Goal: Complete application form: Complete application form

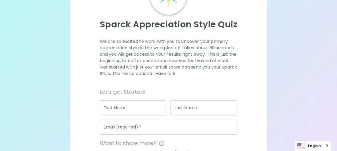
scroll to position [54, 0]
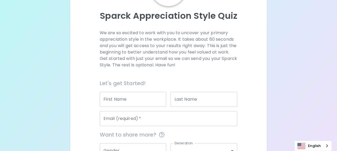
click at [126, 100] on input "First Name" at bounding box center [133, 99] width 67 height 15
type input "surachai"
click at [183, 98] on input "Last Name" at bounding box center [204, 99] width 67 height 15
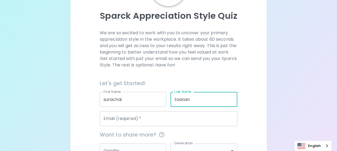
type input "toanan"
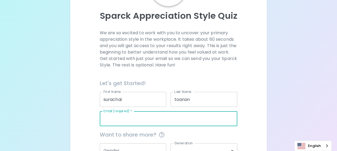
click at [155, 119] on input "Email (required)   *" at bounding box center [169, 118] width 138 height 15
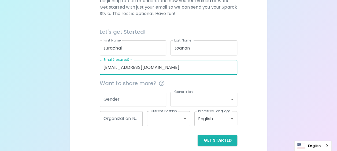
scroll to position [107, 0]
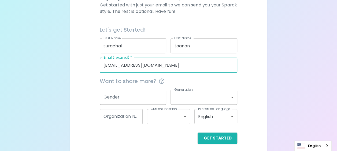
type input "[EMAIL_ADDRESS][DOMAIN_NAME]"
click at [119, 97] on input "Gender" at bounding box center [133, 97] width 67 height 15
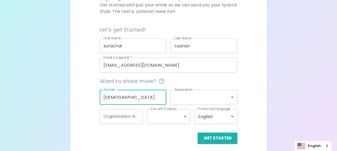
type input "[DEMOGRAPHIC_DATA]"
click at [210, 95] on body "Sparck Appreciation Style Quiz We are so excited to work with you to uncover yo…" at bounding box center [168, 24] width 337 height 262
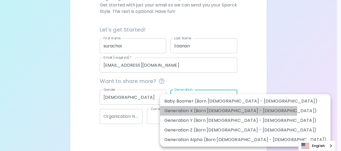
click at [229, 110] on li "Generation X (Born [DEMOGRAPHIC_DATA] - [DEMOGRAPHIC_DATA])" at bounding box center [245, 111] width 171 height 10
type input "generation_x"
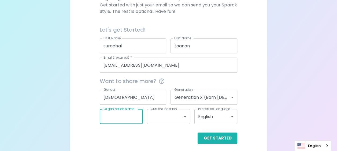
click at [130, 117] on input "Organization Name" at bounding box center [121, 116] width 43 height 15
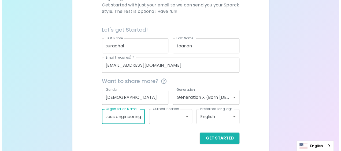
scroll to position [0, 22]
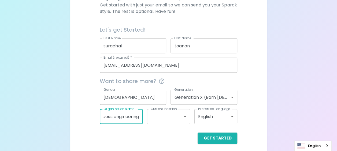
type input "slider process engineering"
click at [186, 114] on body "Sparck Appreciation Style Quiz We are so excited to work with you to uncover yo…" at bounding box center [168, 24] width 337 height 262
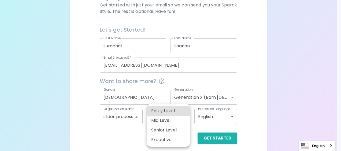
click at [184, 114] on li "Entry Level" at bounding box center [168, 111] width 43 height 10
type input "entry_level"
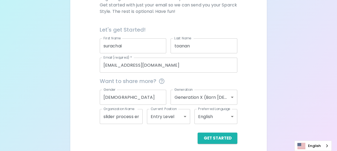
click at [186, 134] on div "Get Started" at bounding box center [169, 138] width 138 height 11
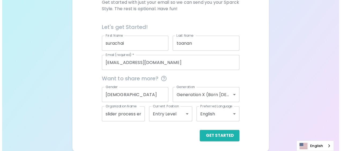
scroll to position [111, 0]
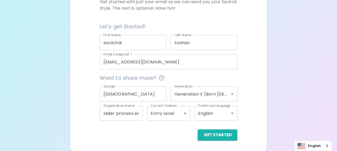
click at [235, 114] on body "Sparck Appreciation Style Quiz We are so excited to work with you to uncover yo…" at bounding box center [168, 20] width 337 height 262
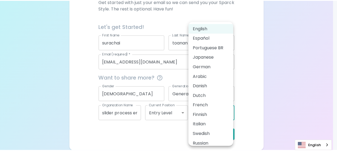
scroll to position [24, 0]
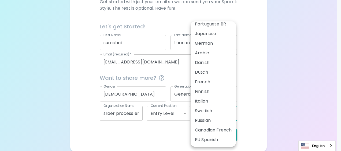
click at [146, 136] on div at bounding box center [170, 75] width 341 height 151
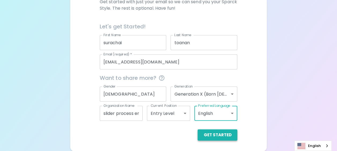
click at [210, 137] on button "Get Started" at bounding box center [218, 135] width 40 height 11
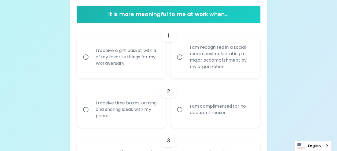
scroll to position [111, 0]
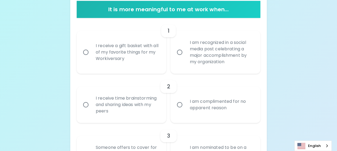
click at [137, 54] on div "I receive a gift basket with all of my favorite things for my Workiversary" at bounding box center [128, 52] width 72 height 32
click at [92, 54] on input "I receive a gift basket with all of my favorite things for my Workiversary" at bounding box center [85, 52] width 11 height 11
radio input "true"
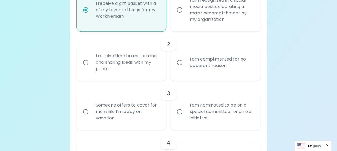
scroll to position [154, 0]
click at [117, 68] on div "I receive time brainstorming and sharing ideas with my peers" at bounding box center [128, 62] width 72 height 32
click at [92, 68] on input "I receive time brainstorming and sharing ideas with my peers" at bounding box center [85, 61] width 11 height 11
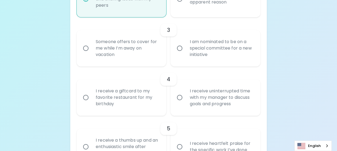
scroll to position [223, 0]
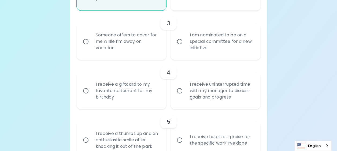
radio input "true"
click at [185, 41] on input "I am nominated to be on a special committee for a new initiative" at bounding box center [179, 41] width 11 height 11
radio input "false"
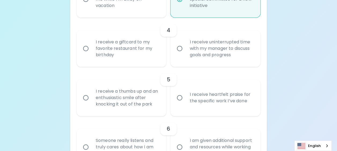
scroll to position [266, 0]
radio input "true"
click at [219, 51] on div "I receive uninterrupted time with my manager to discuss goals and progress" at bounding box center [221, 48] width 72 height 32
click at [185, 51] on input "I receive uninterrupted time with my manager to discuss goals and progress" at bounding box center [179, 47] width 11 height 11
radio input "false"
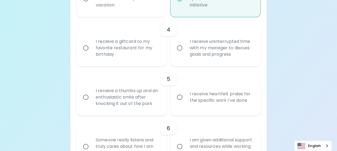
radio input "false"
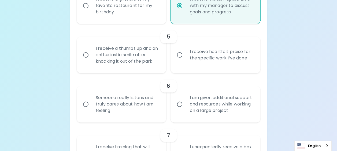
scroll to position [309, 0]
radio input "true"
click at [121, 63] on div "I receive a thumbs up and an enthusiastic smile after knocking it out of the pa…" at bounding box center [128, 54] width 72 height 32
click at [92, 60] on input "I receive a thumbs up and an enthusiastic smile after knocking it out of the pa…" at bounding box center [85, 54] width 11 height 11
radio input "false"
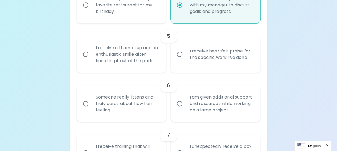
radio input "false"
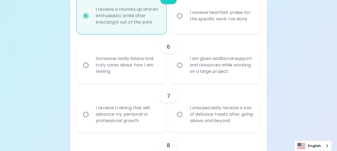
scroll to position [352, 0]
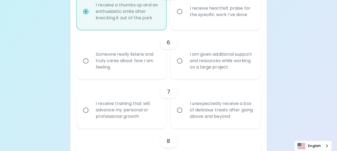
radio input "true"
click at [198, 61] on div "I am given additional support and resources while working on a large project" at bounding box center [221, 61] width 72 height 32
click at [185, 61] on input "I am given additional support and resources while working on a large project" at bounding box center [179, 60] width 11 height 11
radio input "false"
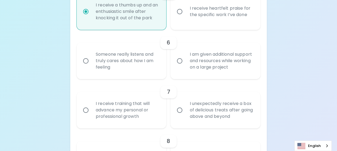
radio input "false"
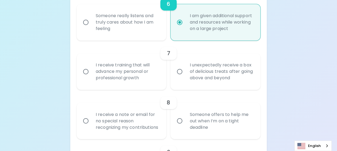
scroll to position [395, 0]
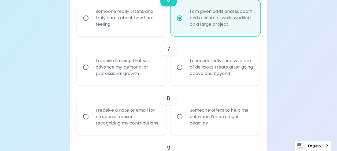
radio input "true"
click at [124, 71] on div "I receive training that will advance my personal or professional growth" at bounding box center [128, 67] width 72 height 32
click at [92, 71] on input "I receive training that will advance my personal or professional growth" at bounding box center [85, 67] width 11 height 11
radio input "false"
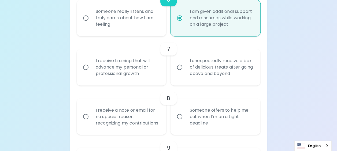
radio input "false"
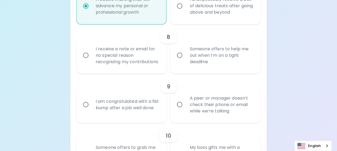
scroll to position [465, 0]
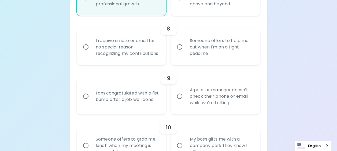
radio input "true"
click at [138, 61] on div "I receive a note or email for no special reason recognizing my contributions" at bounding box center [128, 47] width 72 height 32
click at [92, 53] on input "I receive a note or email for no special reason recognizing my contributions" at bounding box center [85, 46] width 11 height 11
radio input "false"
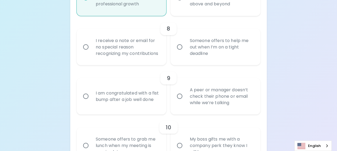
radio input "false"
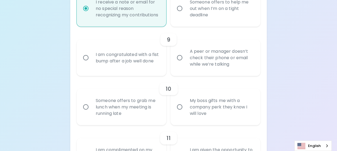
scroll to position [508, 0]
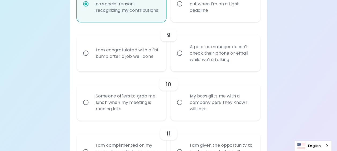
radio input "true"
click at [112, 66] on div "I am congratulated with a fist bump after a job well done" at bounding box center [128, 54] width 72 height 26
click at [92, 59] on input "I am congratulated with a fist bump after a job well done" at bounding box center [85, 53] width 11 height 11
radio input "false"
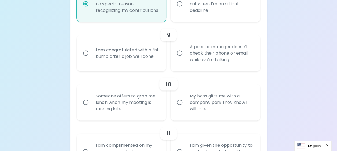
radio input "false"
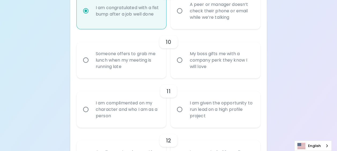
scroll to position [551, 0]
radio input "true"
click at [126, 72] on div "Someone offers to grab me lunch when my meeting is running late" at bounding box center [128, 60] width 72 height 32
click at [92, 65] on input "Someone offers to grab me lunch when my meeting is running late" at bounding box center [85, 59] width 11 height 11
radio input "false"
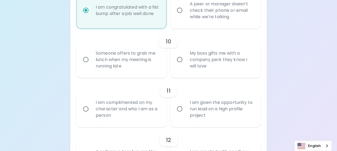
radio input "false"
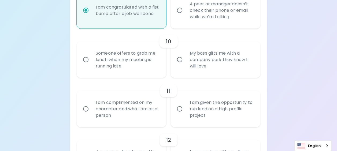
radio input "false"
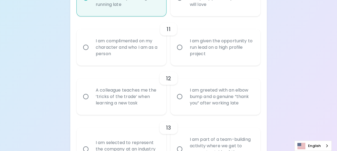
scroll to position [613, 0]
radio input "true"
click at [235, 61] on div "I am given the opportunity to run lead on a high profile project" at bounding box center [221, 47] width 72 height 32
click at [185, 53] on input "I am given the opportunity to run lead on a high profile project" at bounding box center [179, 46] width 11 height 11
radio input "false"
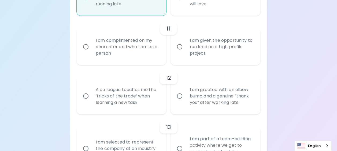
radio input "false"
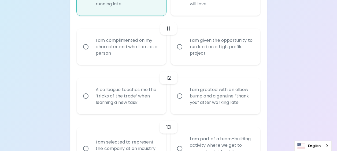
radio input "false"
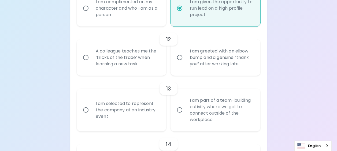
scroll to position [656, 0]
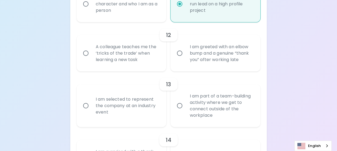
radio input "true"
click at [129, 68] on div "A colleague teaches me the ‘tricks of the trade’ when learning a new task" at bounding box center [128, 53] width 72 height 32
click at [92, 59] on input "A colleague teaches me the ‘tricks of the trade’ when learning a new task" at bounding box center [85, 53] width 11 height 11
radio input "false"
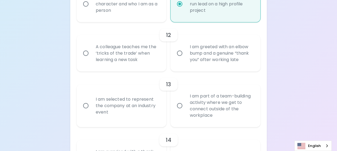
radio input "false"
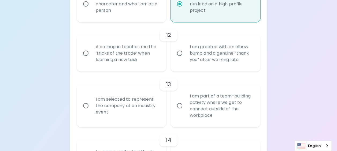
radio input "false"
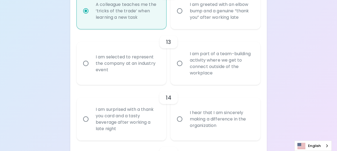
scroll to position [699, 0]
radio input "true"
click at [222, 78] on div "I am part of a team-building activity where we get to connect outside of the wo…" at bounding box center [221, 63] width 72 height 39
click at [185, 69] on input "I am part of a team-building activity where we get to connect outside of the wo…" at bounding box center [179, 62] width 11 height 11
radio input "false"
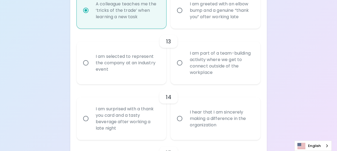
radio input "false"
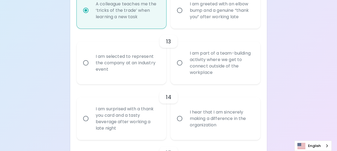
radio input "false"
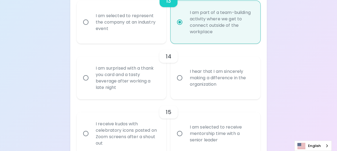
scroll to position [742, 0]
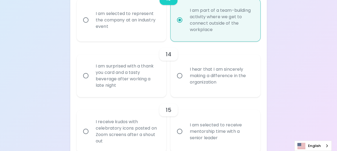
radio input "true"
click at [127, 83] on div "I am surprised with a thank you card and a tasty beverage after working a late …" at bounding box center [128, 76] width 72 height 39
click at [92, 82] on input "I am surprised with a thank you card and a tasty beverage after working a late …" at bounding box center [85, 75] width 11 height 11
radio input "false"
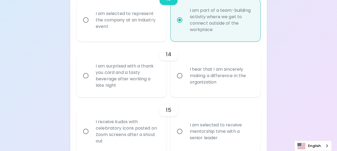
radio input "false"
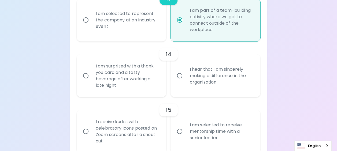
radio input "false"
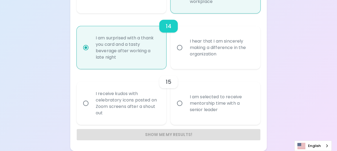
scroll to position [776, 0]
radio input "true"
click at [114, 107] on div "I receive kudos with celebratory icons posted on Zoom screens after a shout out" at bounding box center [128, 103] width 72 height 39
click at [92, 107] on input "I receive kudos with celebratory icons posted on Zoom screens after a shout out" at bounding box center [85, 103] width 11 height 11
radio input "false"
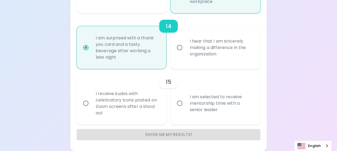
radio input "false"
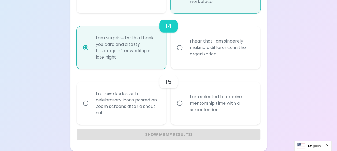
radio input "false"
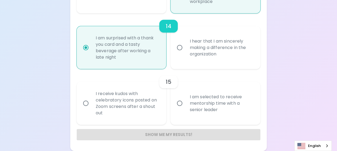
radio input "false"
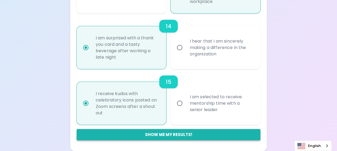
radio input "true"
click at [166, 136] on button "Show me my results!" at bounding box center [169, 134] width 184 height 11
radio input "false"
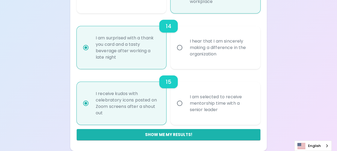
radio input "false"
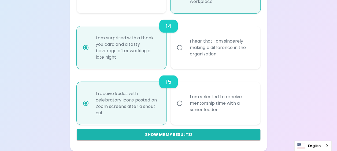
radio input "false"
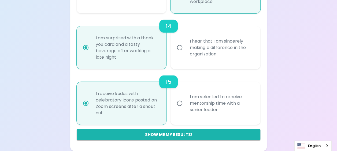
radio input "false"
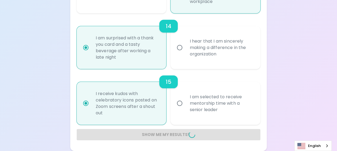
radio input "false"
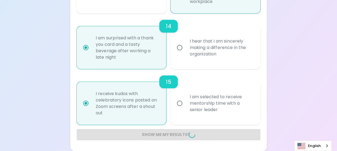
radio input "false"
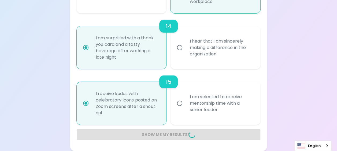
radio input "false"
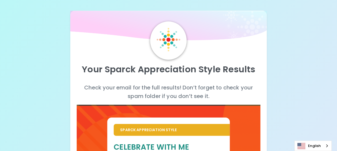
scroll to position [27, 0]
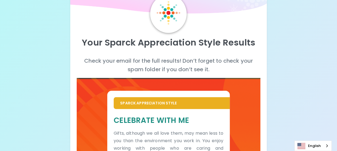
click at [114, 120] on h5 "Celebrate With Me" at bounding box center [169, 121] width 110 height 10
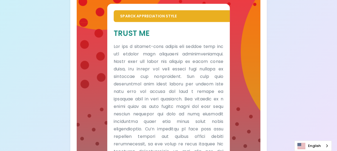
scroll to position [302, 0]
